Goal: Transaction & Acquisition: Subscribe to service/newsletter

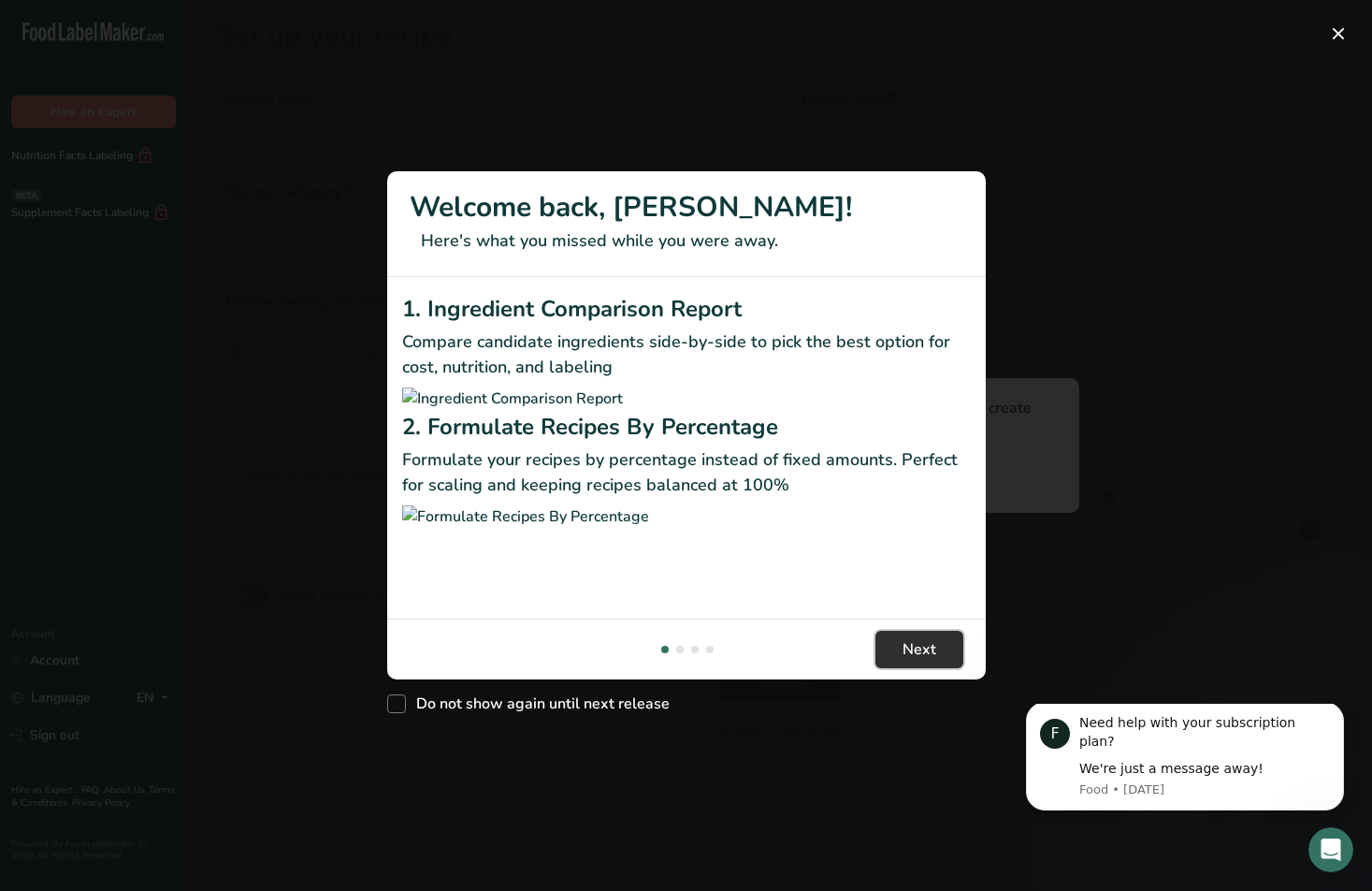
click at [934, 648] on span "Next" at bounding box center [920, 649] width 34 height 23
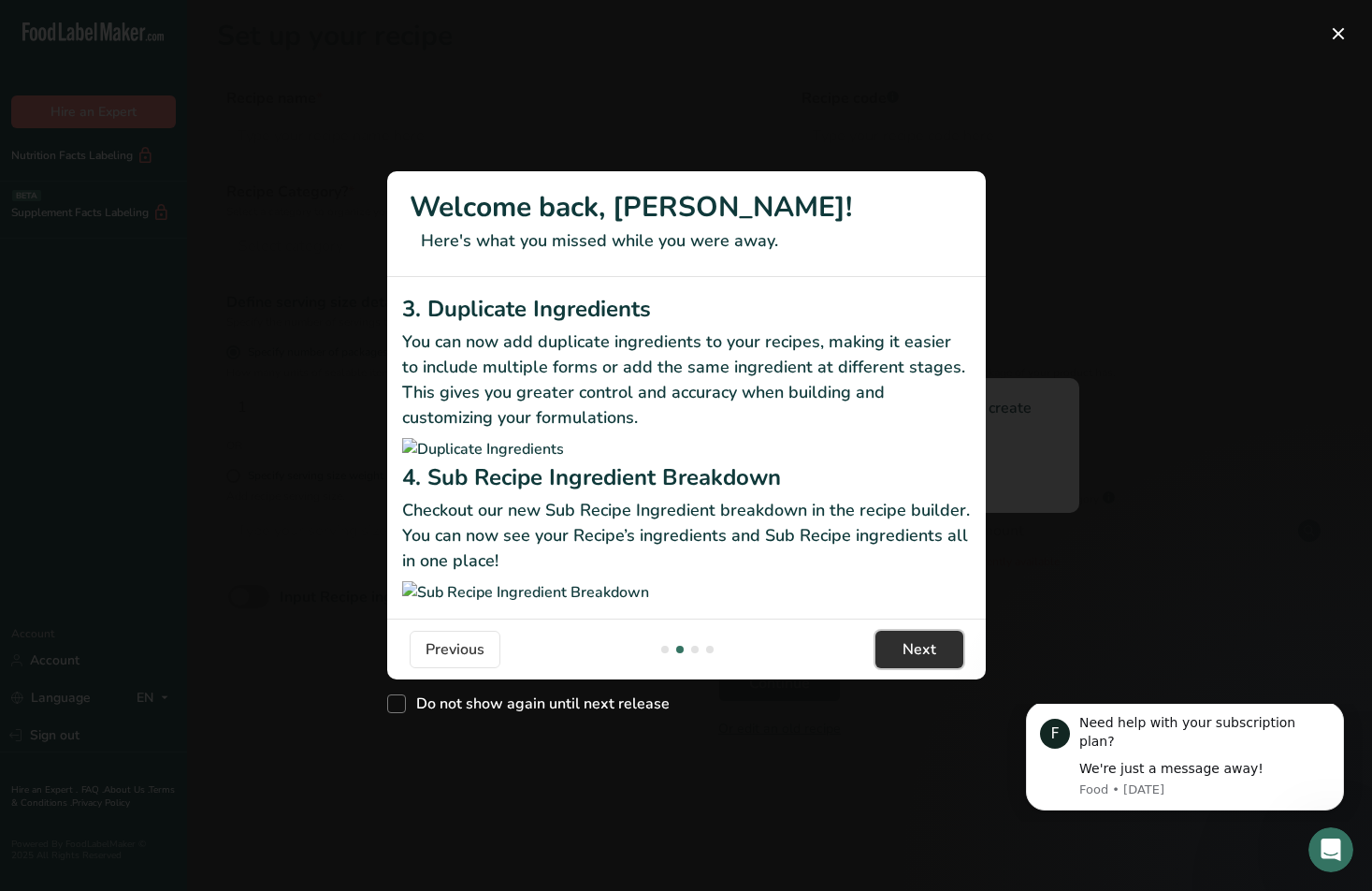
click at [934, 648] on span "Next" at bounding box center [920, 649] width 34 height 23
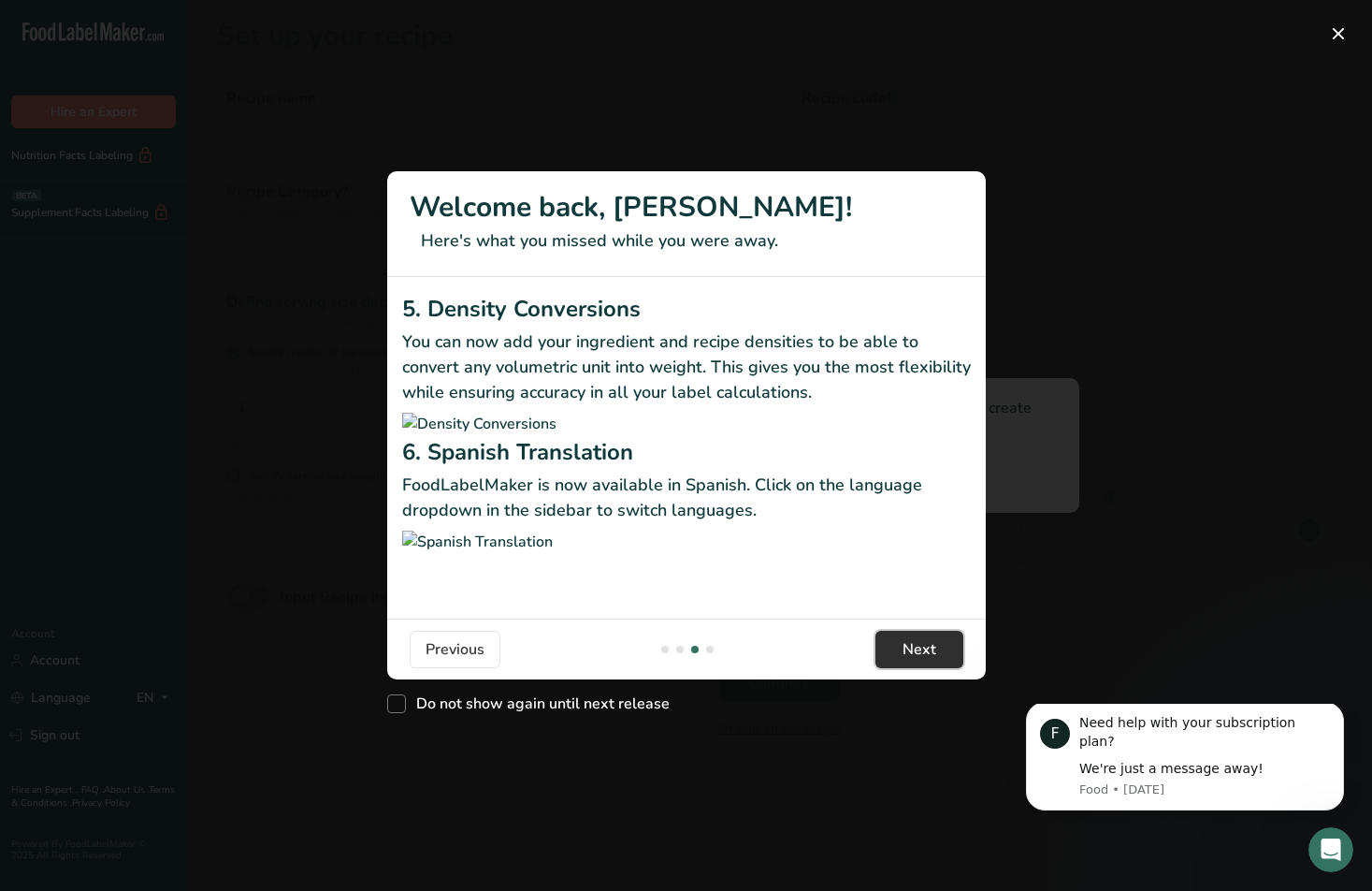
click at [933, 648] on span "Next" at bounding box center [920, 649] width 34 height 23
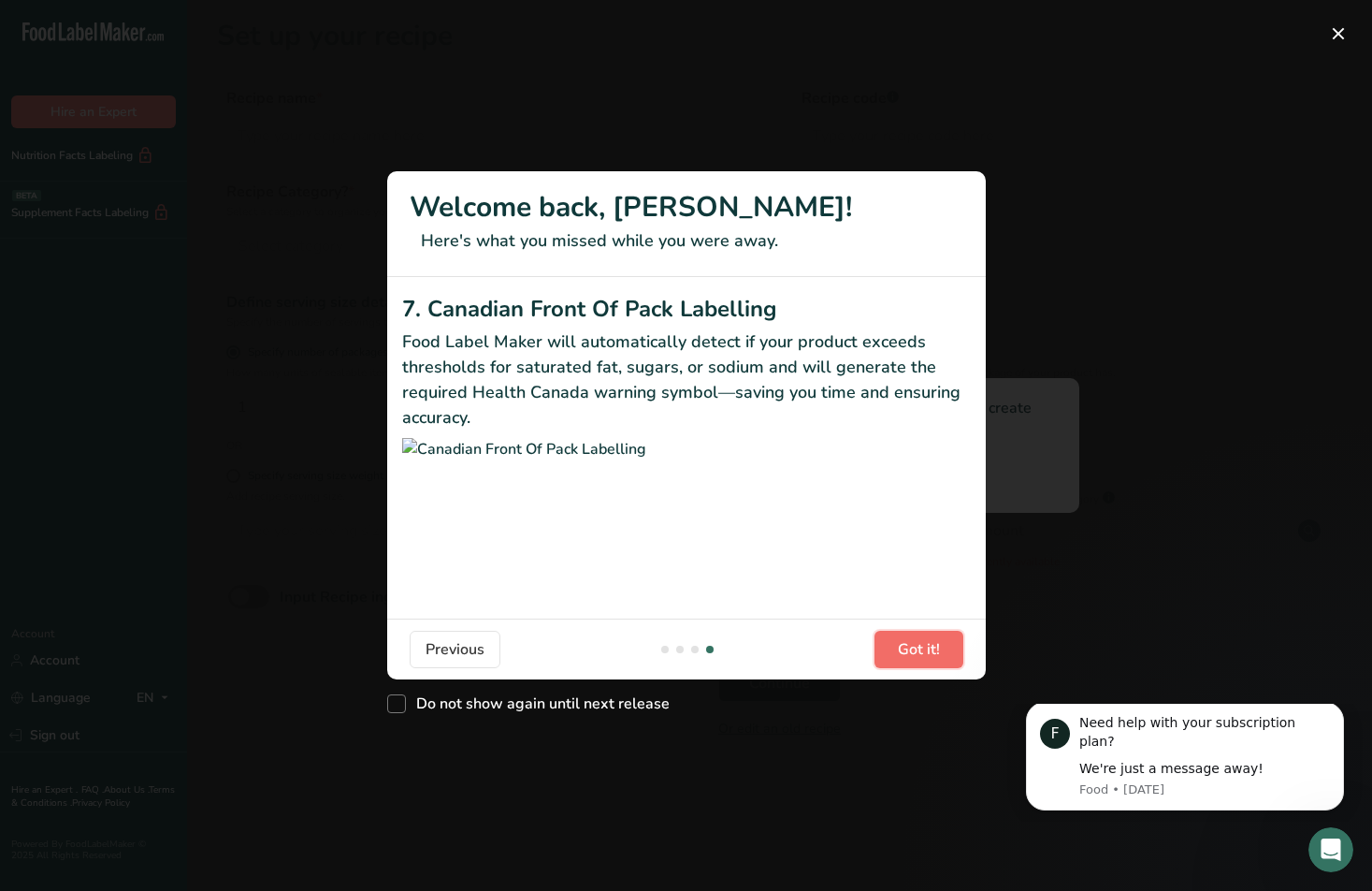
click at [933, 648] on span "Got it!" at bounding box center [919, 649] width 42 height 23
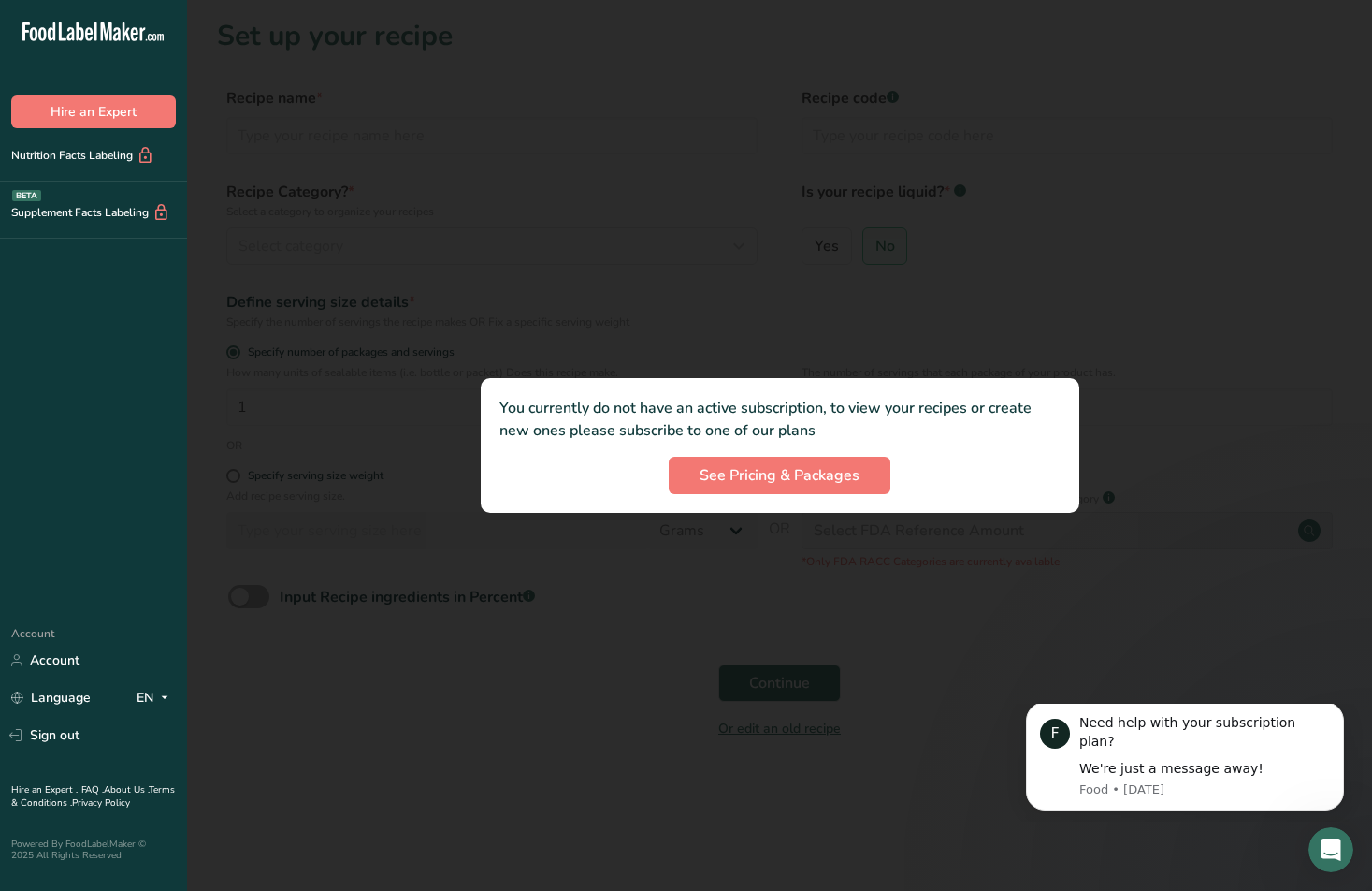
click at [933, 648] on div at bounding box center [779, 446] width 1185 height 891
click at [794, 479] on span "See Pricing & Packages" at bounding box center [779, 475] width 160 height 23
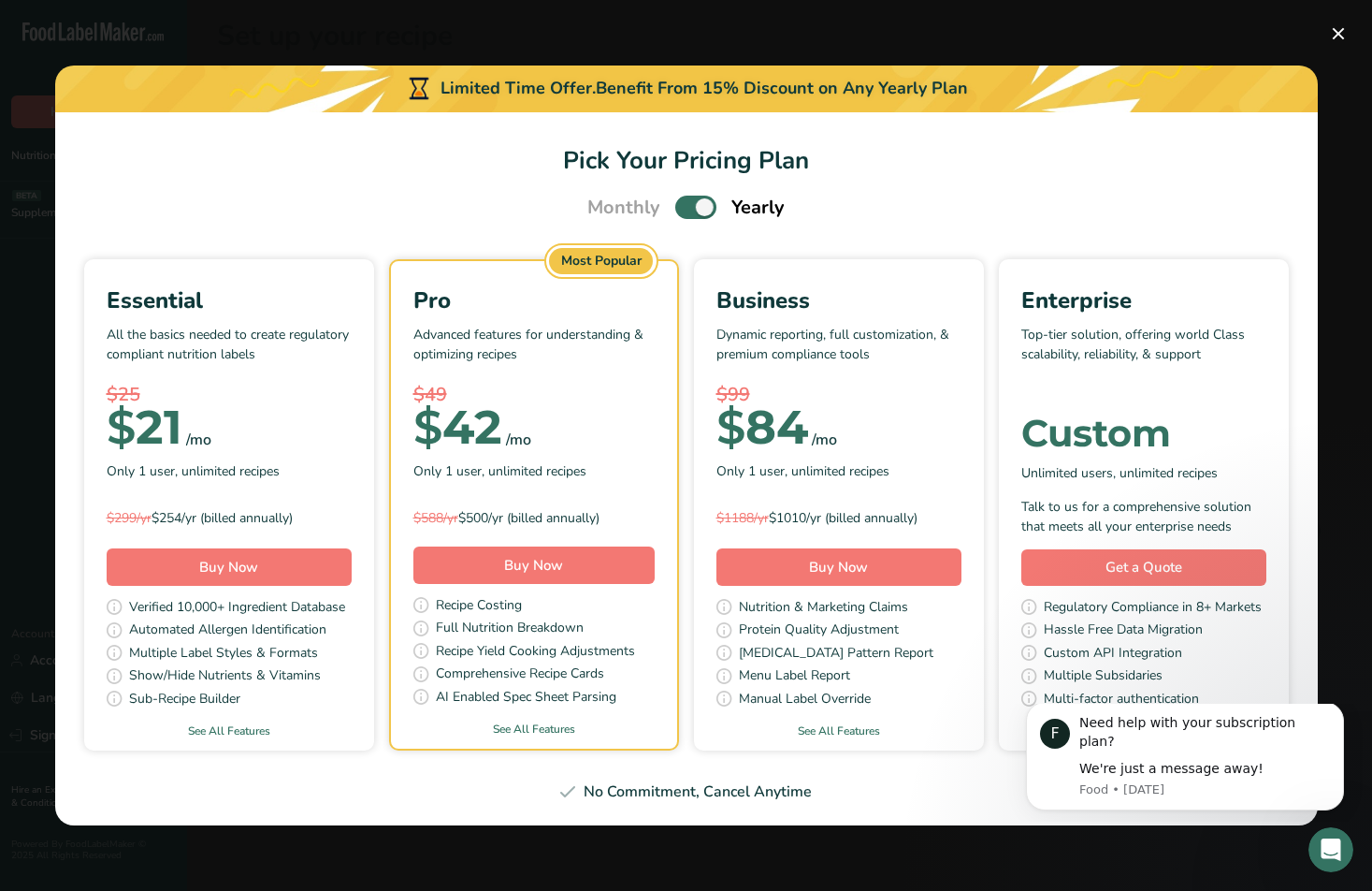
click at [701, 201] on span "Pick Your Pricing Plan Modal" at bounding box center [695, 206] width 41 height 23
click at [687, 201] on input "Pick Your Pricing Plan Modal" at bounding box center [682, 207] width 12 height 12
checkbox input "false"
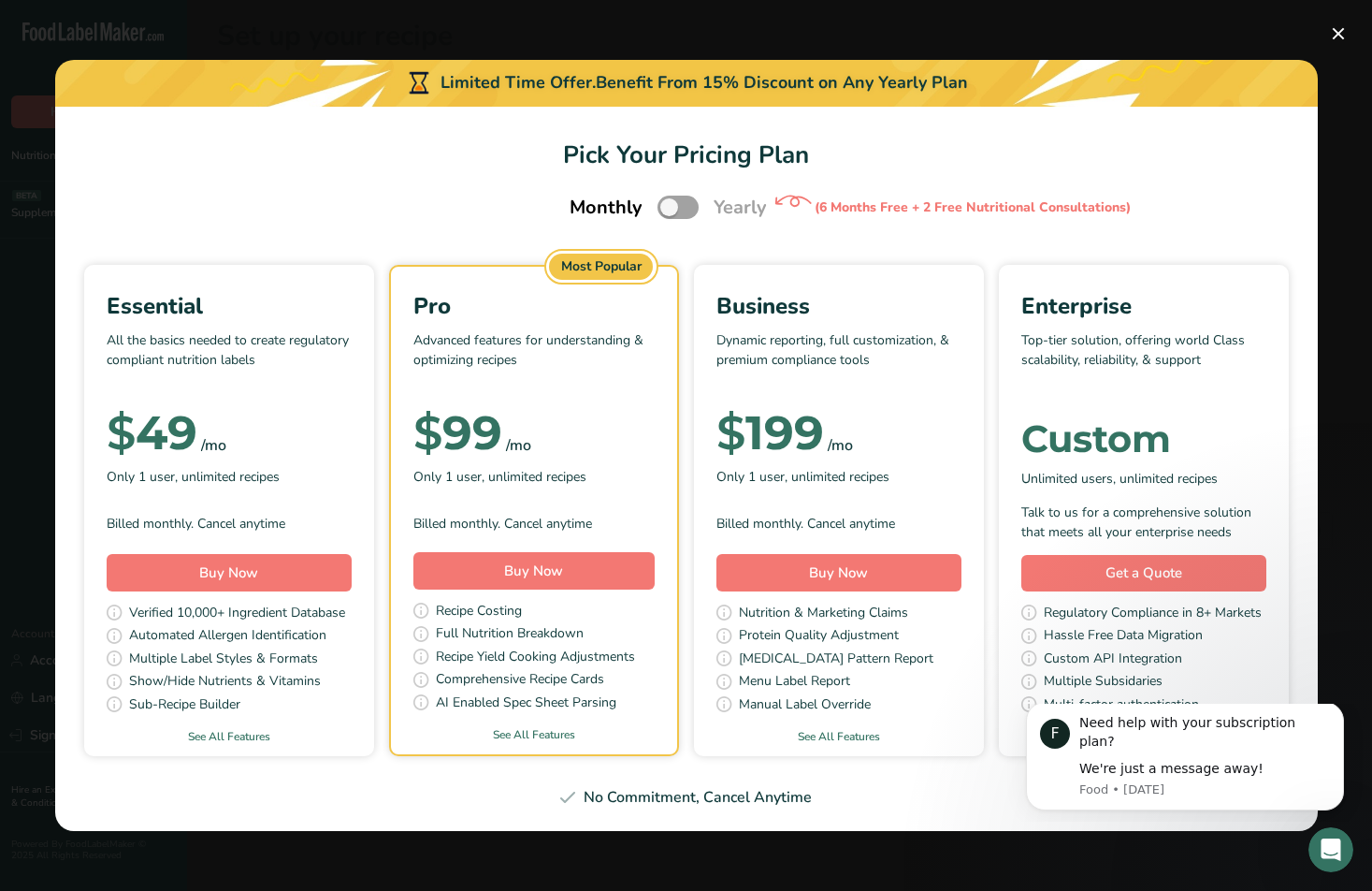
click at [210, 449] on div "/mo" at bounding box center [213, 446] width 25 height 23
click at [328, 362] on p "All the basics needed to create regulatory compliant nutrition labels" at bounding box center [229, 358] width 245 height 56
click at [285, 367] on p "All the basics needed to create regulatory compliant nutrition labels" at bounding box center [229, 358] width 245 height 56
click at [283, 429] on div "$ 49 /mo" at bounding box center [229, 434] width 245 height 38
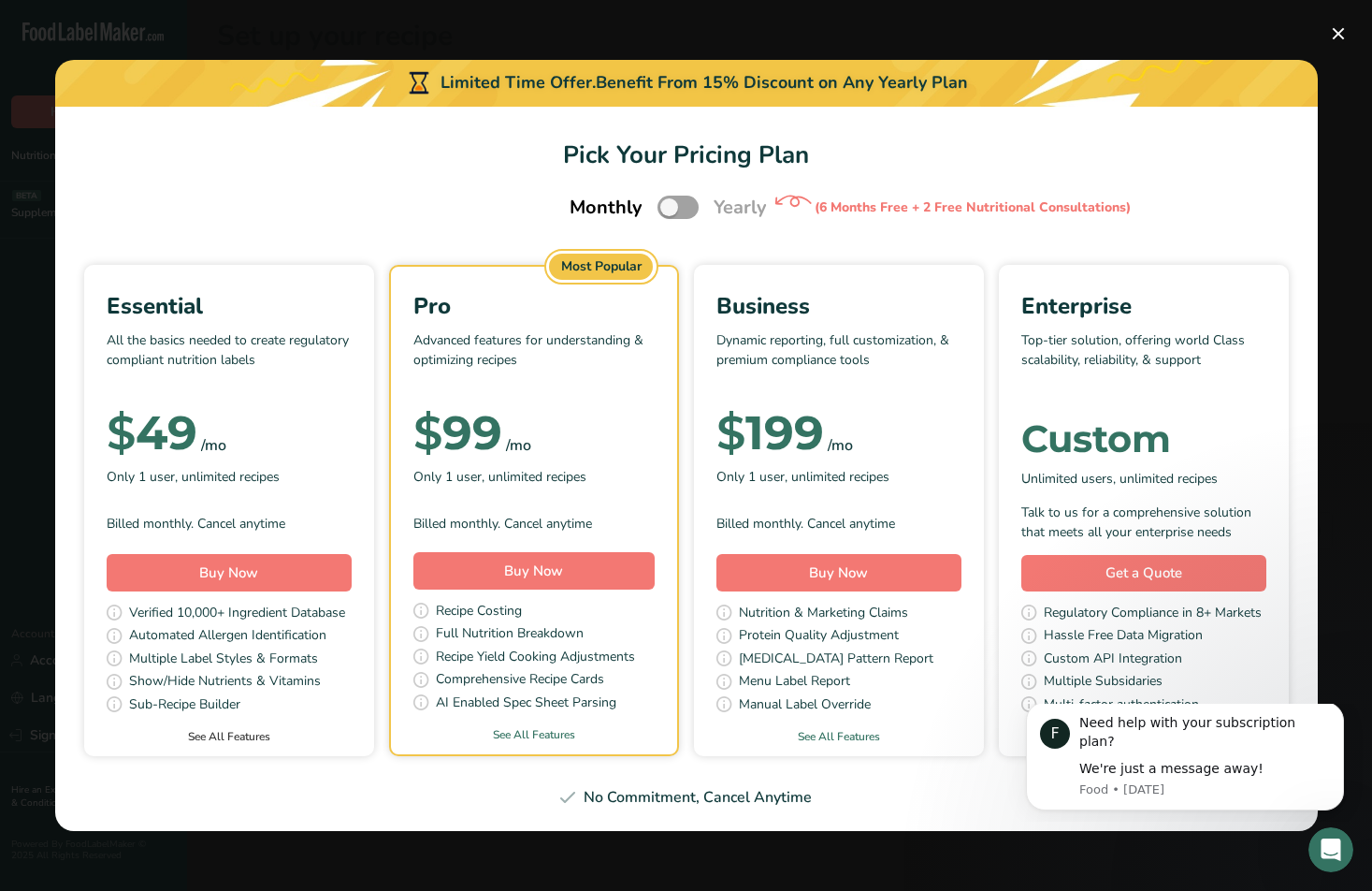
click at [229, 732] on link "See All Features" at bounding box center [228, 736] width 290 height 17
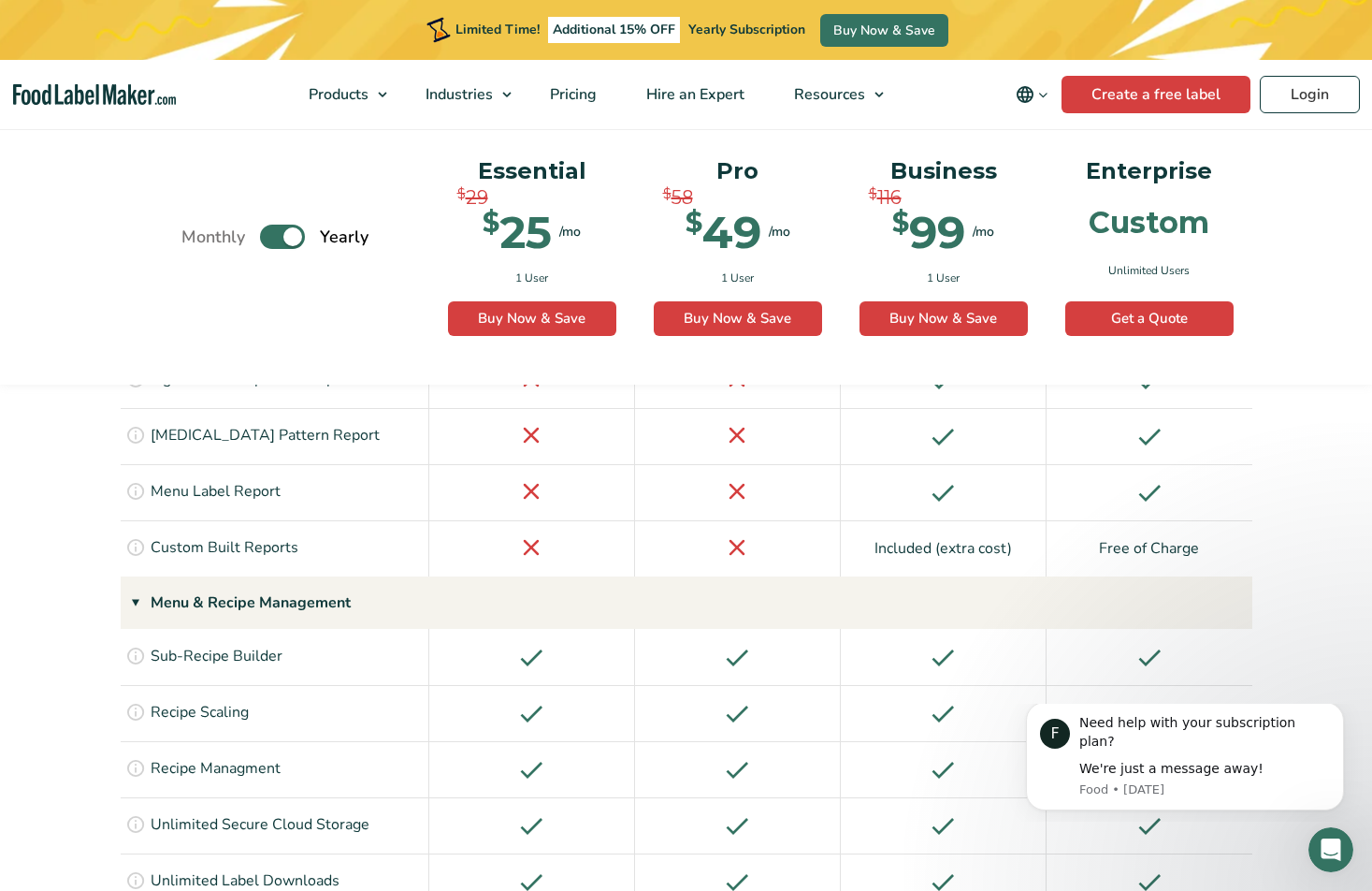
scroll to position [2728, 0]
